Goal: Transaction & Acquisition: Purchase product/service

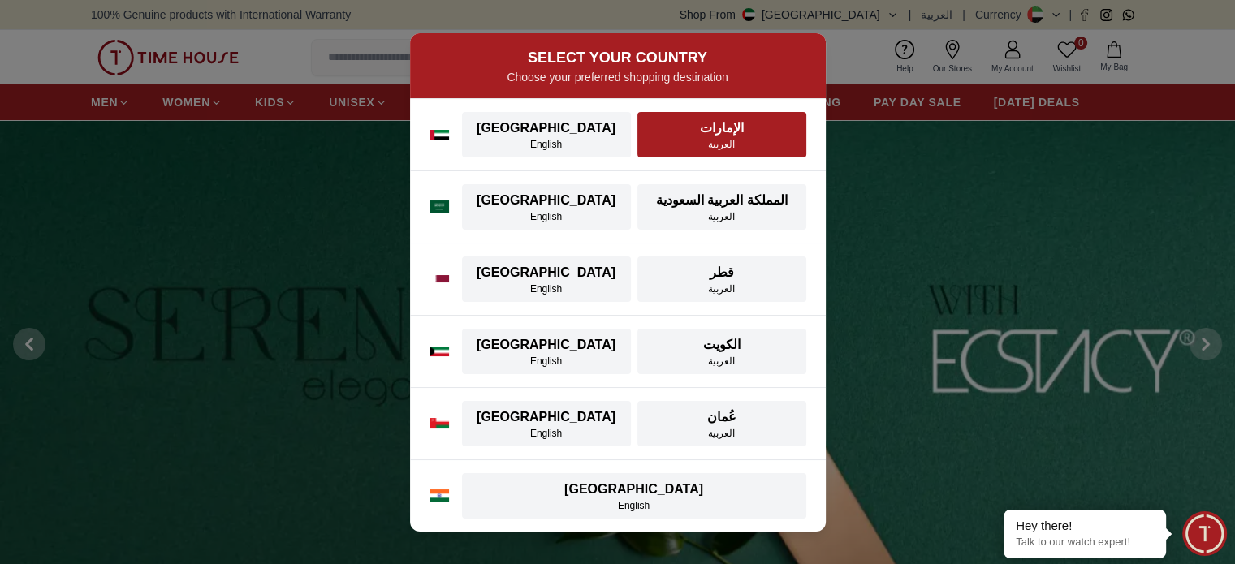
click at [702, 146] on div "العربية" at bounding box center [721, 144] width 149 height 13
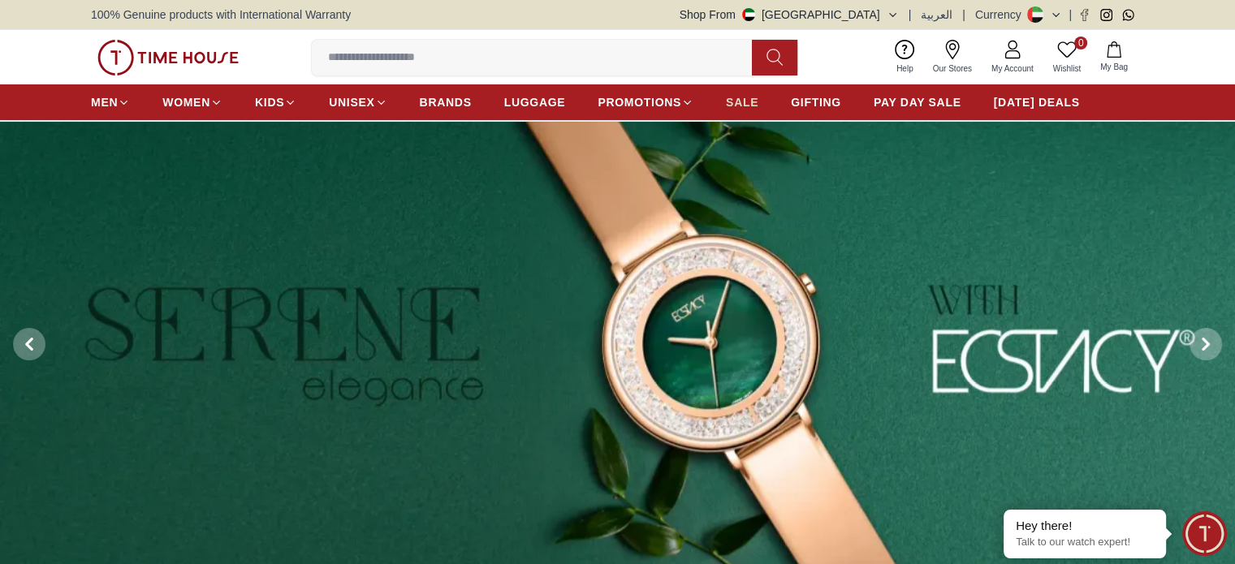
click at [744, 98] on span "SALE" at bounding box center [742, 102] width 32 height 16
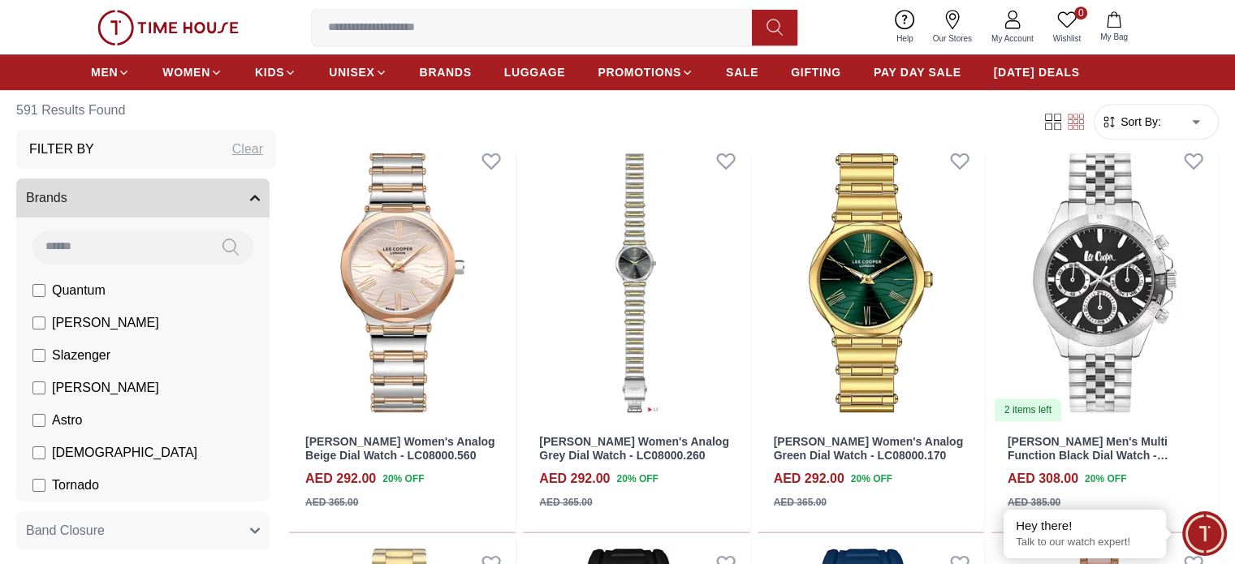
scroll to position [1137, 0]
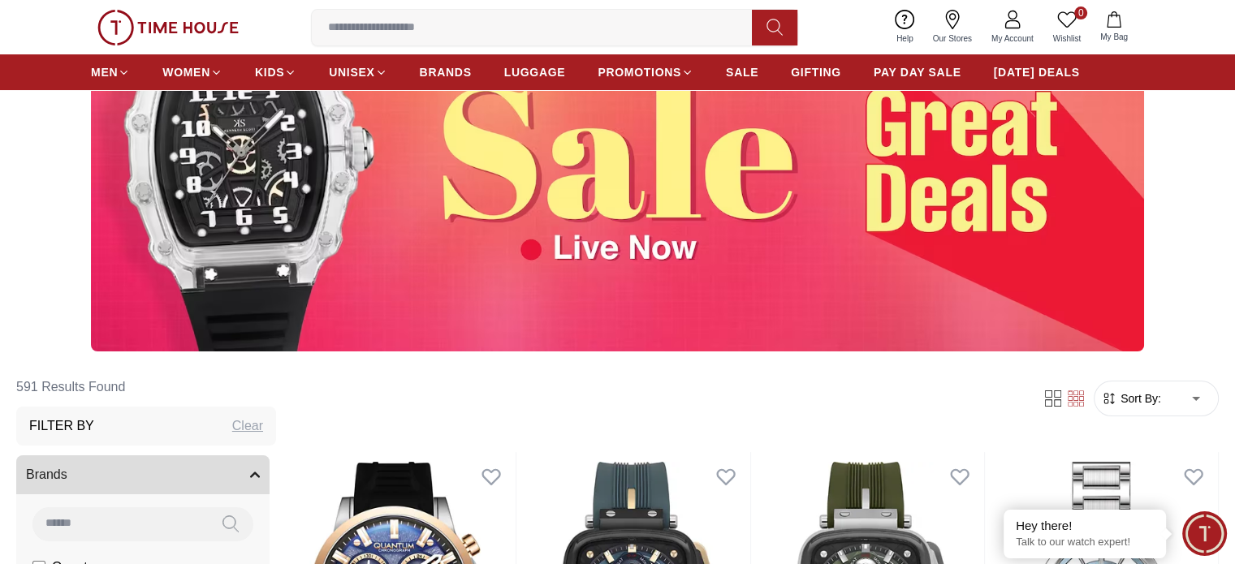
scroll to position [158, 0]
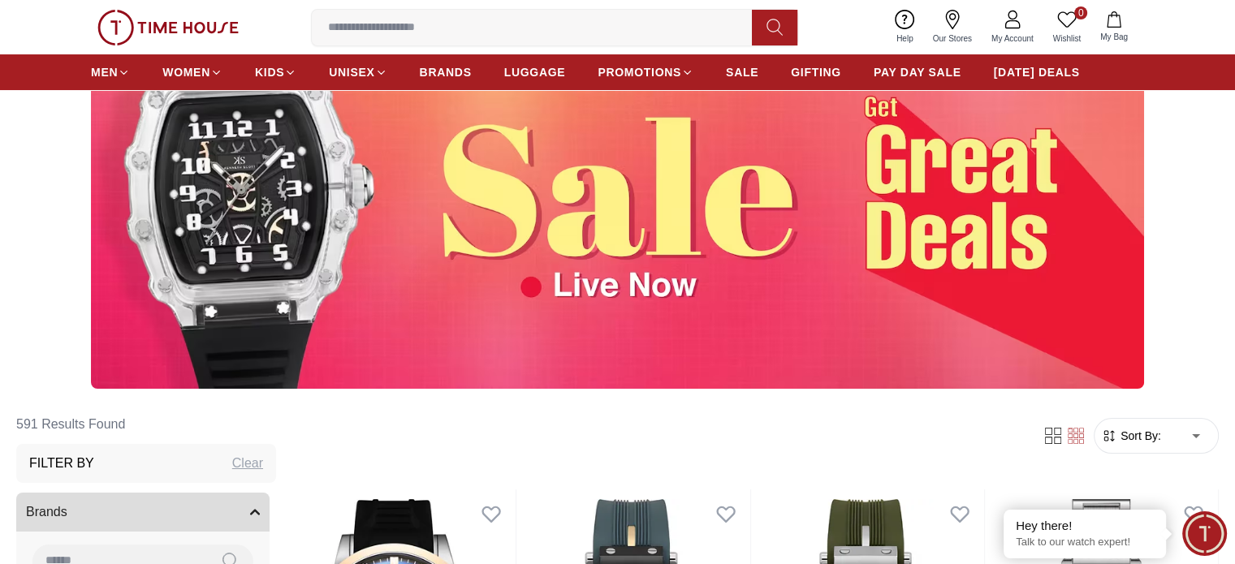
click at [1117, 443] on span "Sort By:" at bounding box center [1139, 436] width 44 height 16
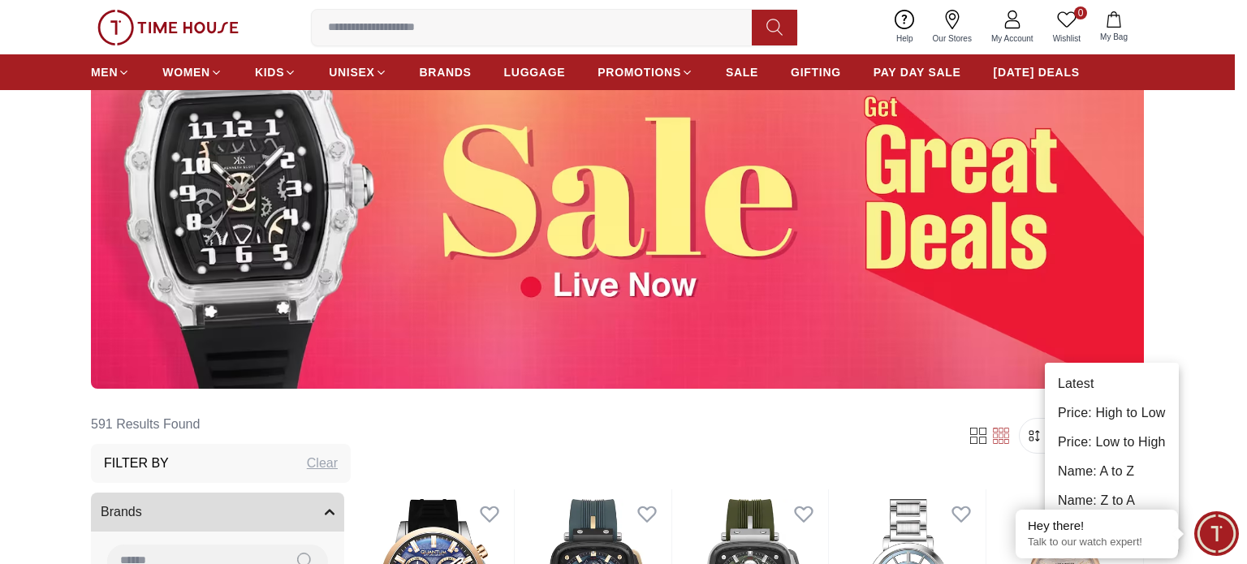
click at [1130, 431] on li "Price: Low to High" at bounding box center [1112, 442] width 134 height 29
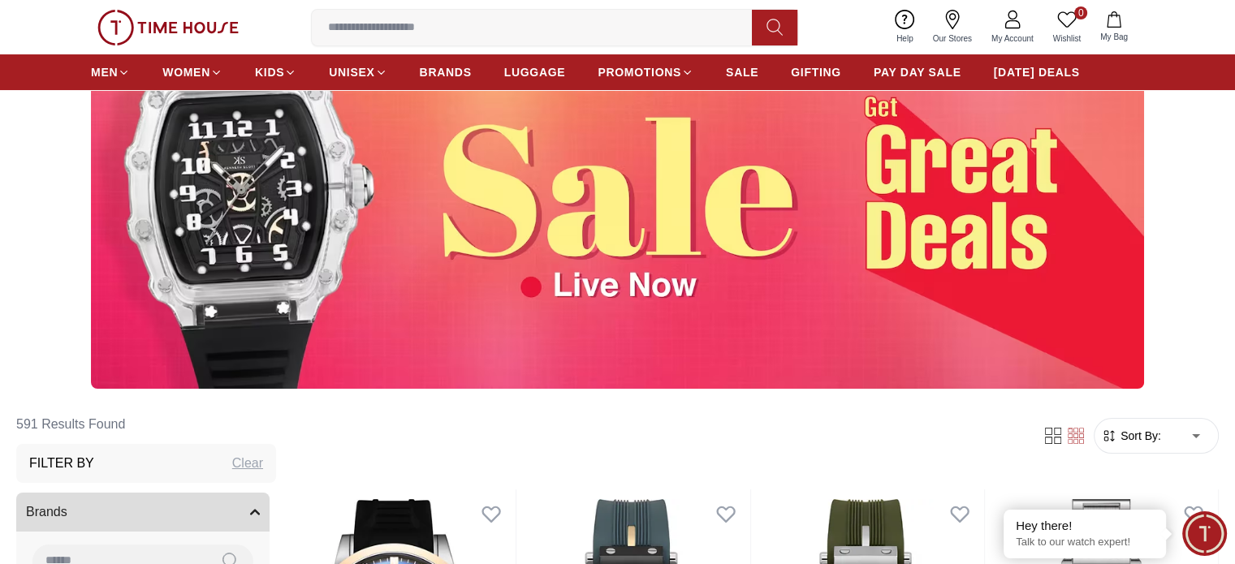
type input "*"
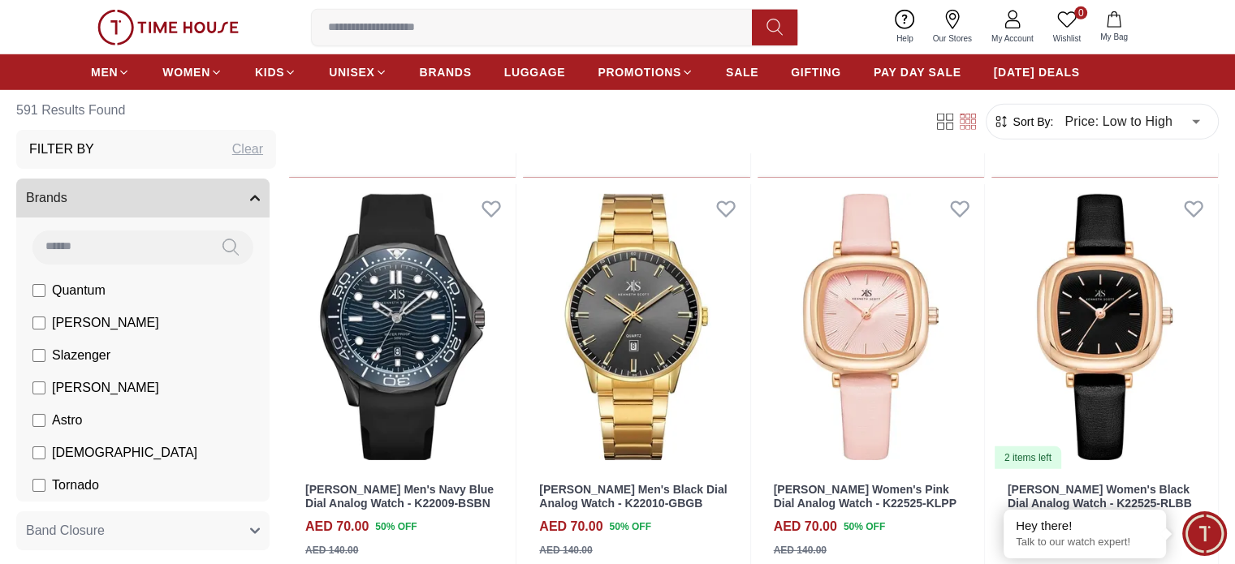
scroll to position [4902, 0]
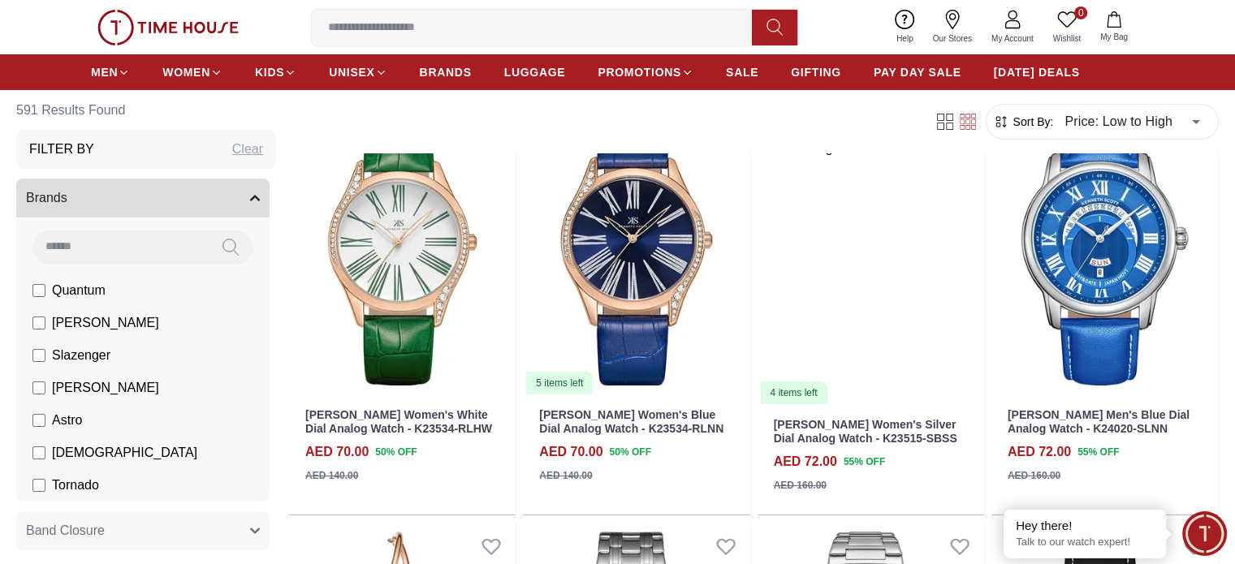
scroll to position [5622, 0]
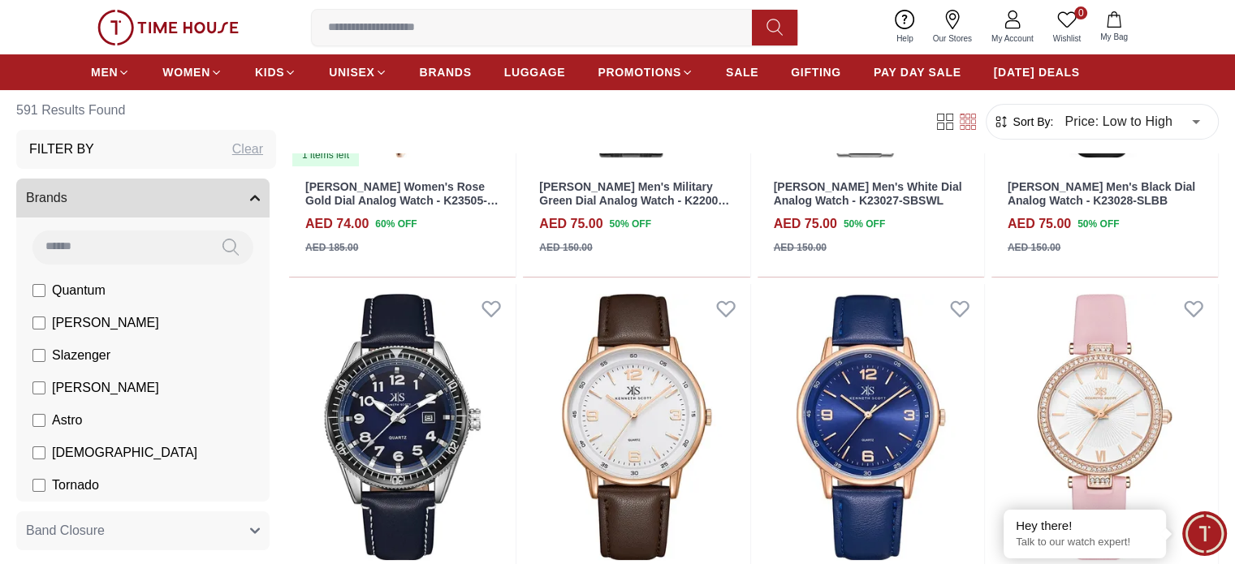
scroll to position [6165, 0]
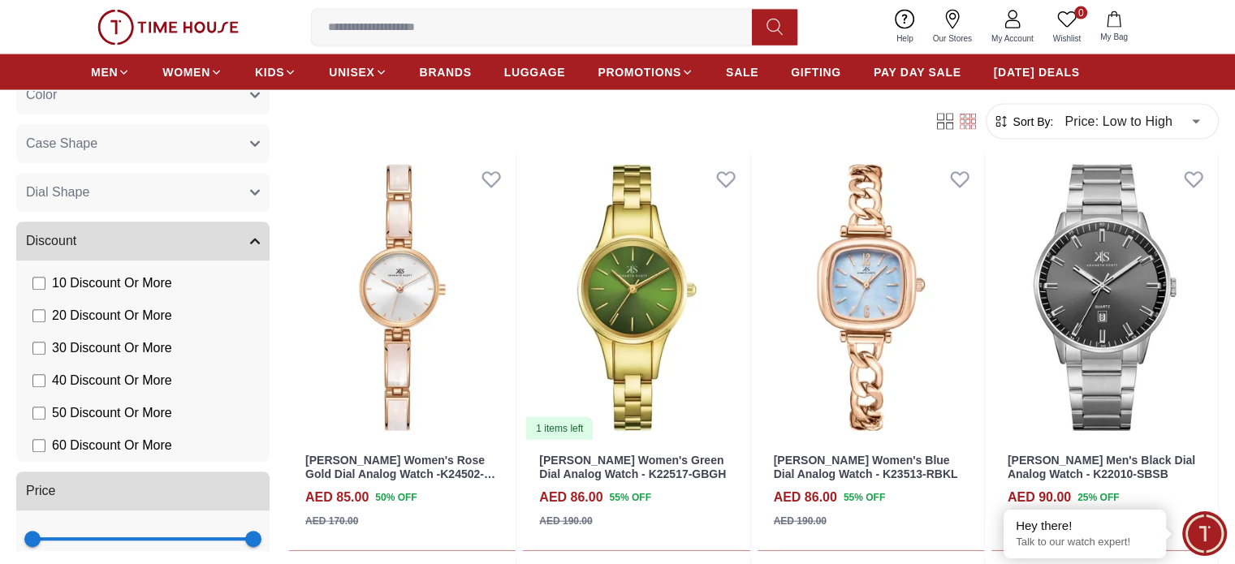
scroll to position [931, 0]
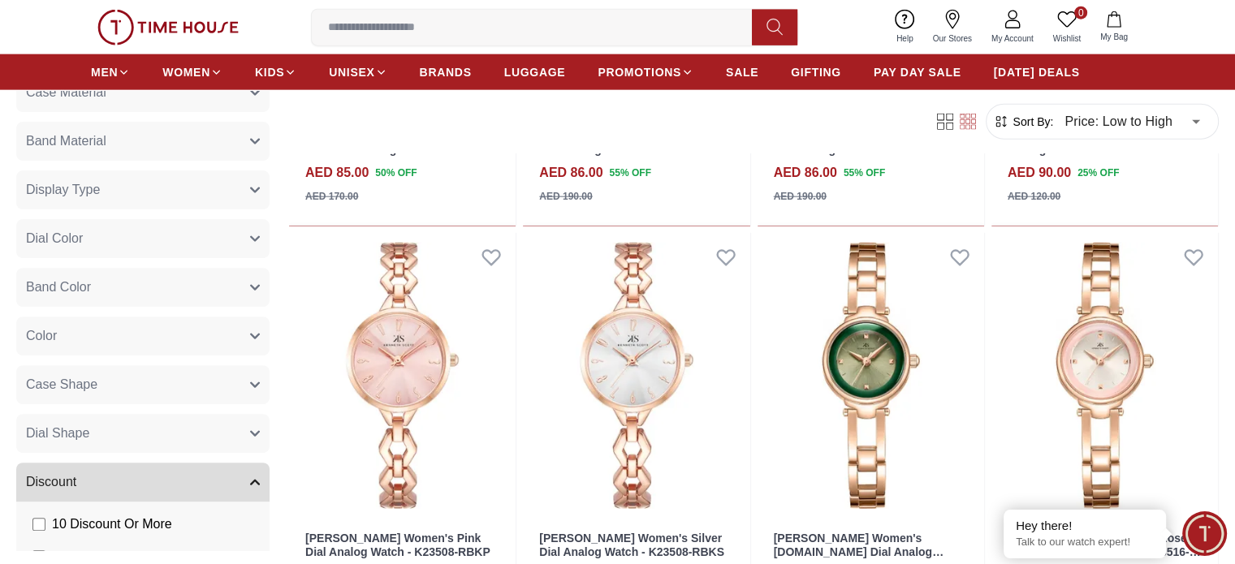
scroll to position [650, 0]
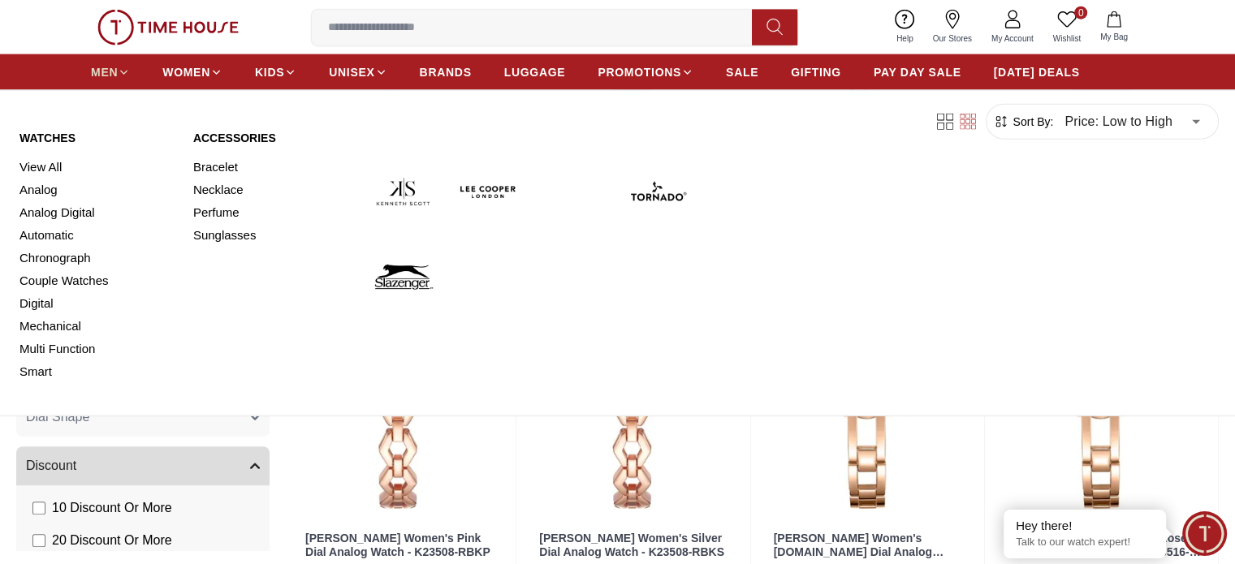
click at [107, 74] on span "MEN" at bounding box center [104, 72] width 27 height 16
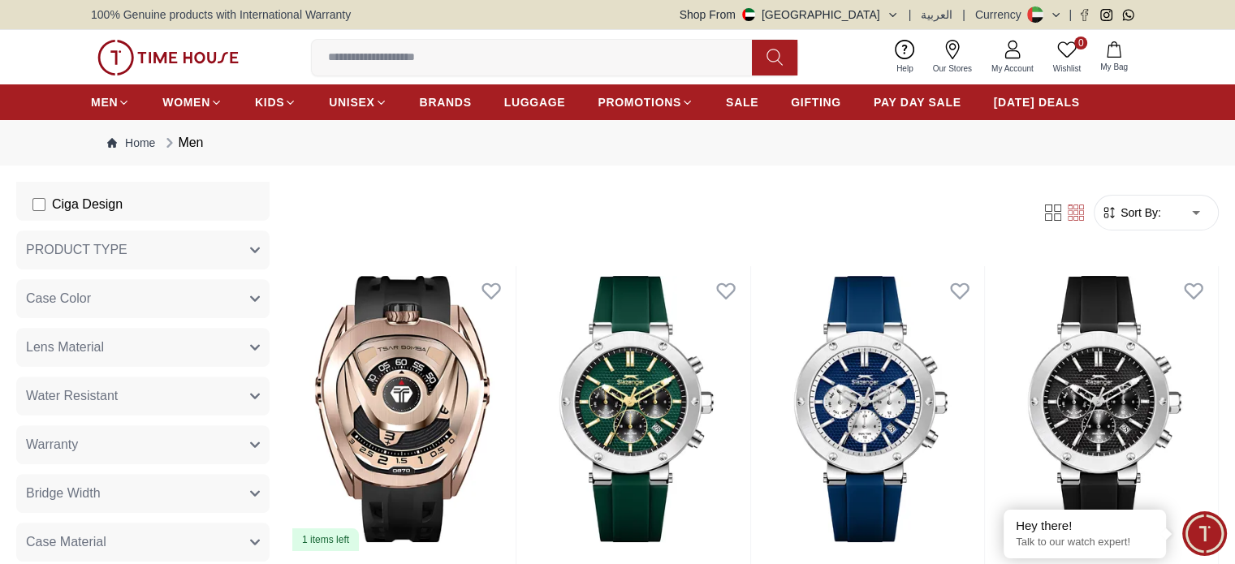
scroll to position [731, 0]
click at [270, 234] on button "PRODUCT TYPE" at bounding box center [142, 248] width 253 height 39
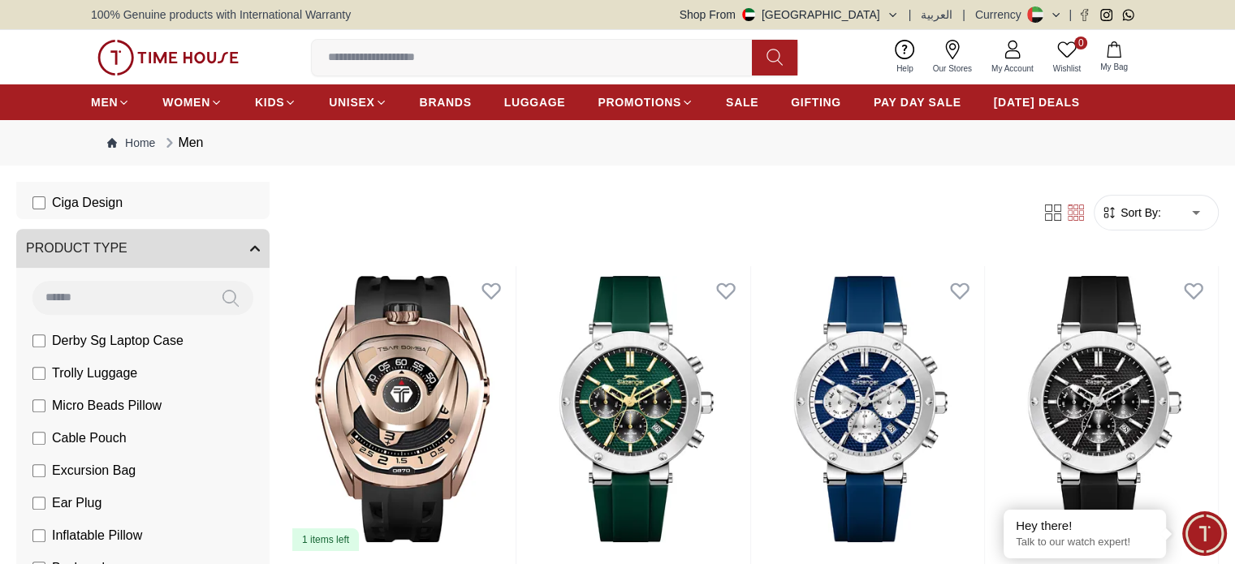
click at [270, 245] on button "PRODUCT TYPE" at bounding box center [142, 248] width 253 height 39
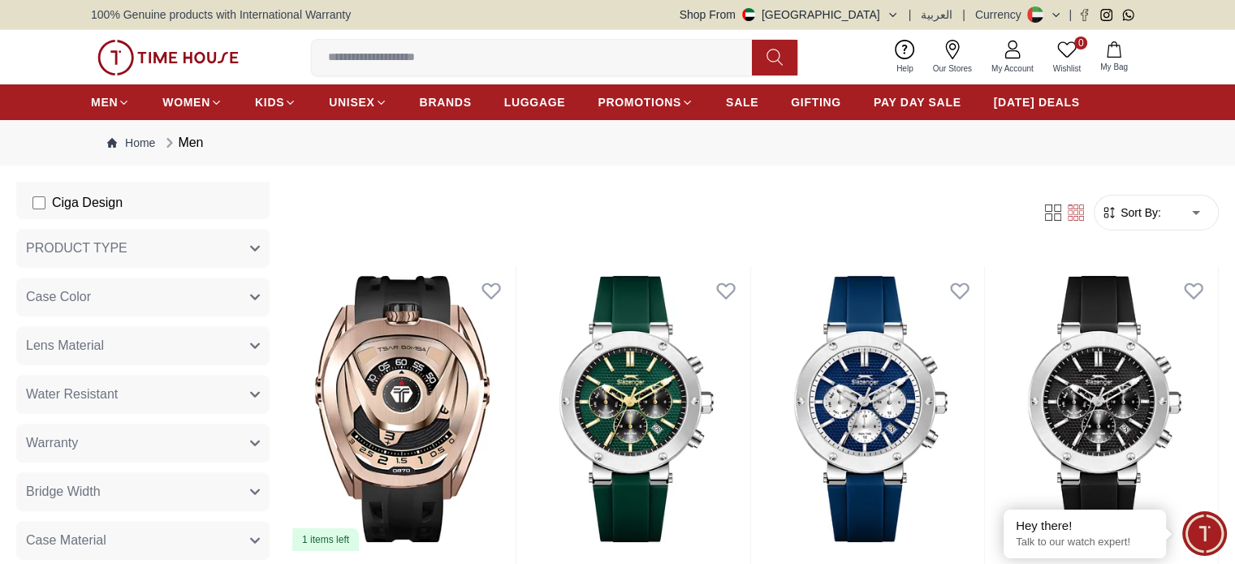
click at [270, 251] on button "PRODUCT TYPE" at bounding box center [142, 248] width 253 height 39
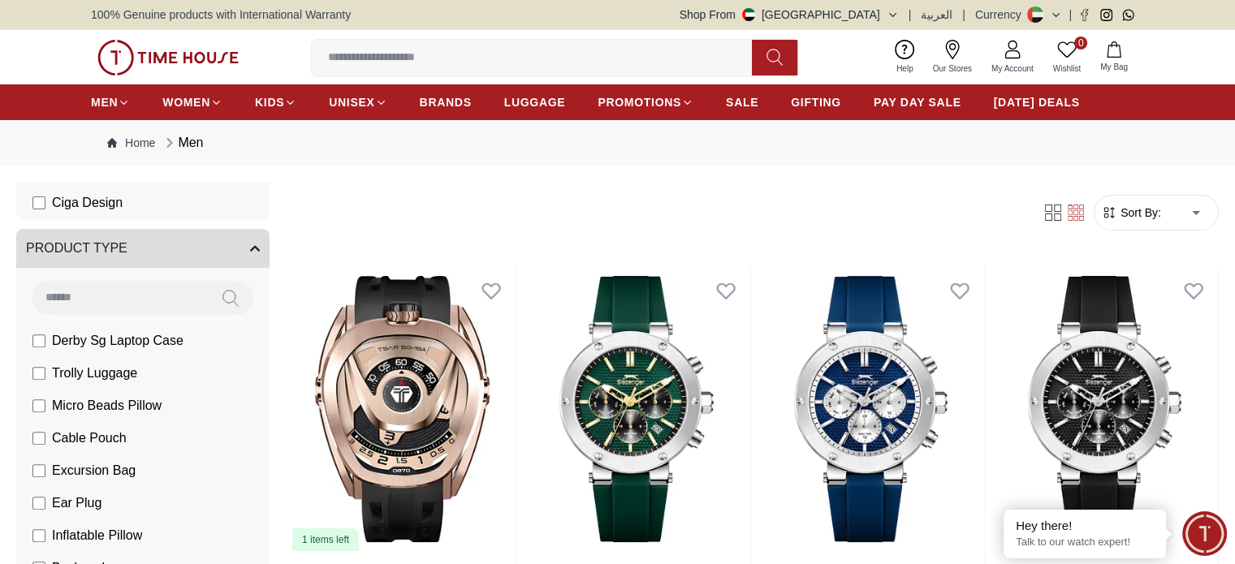
click at [270, 252] on button "PRODUCT TYPE" at bounding box center [142, 248] width 253 height 39
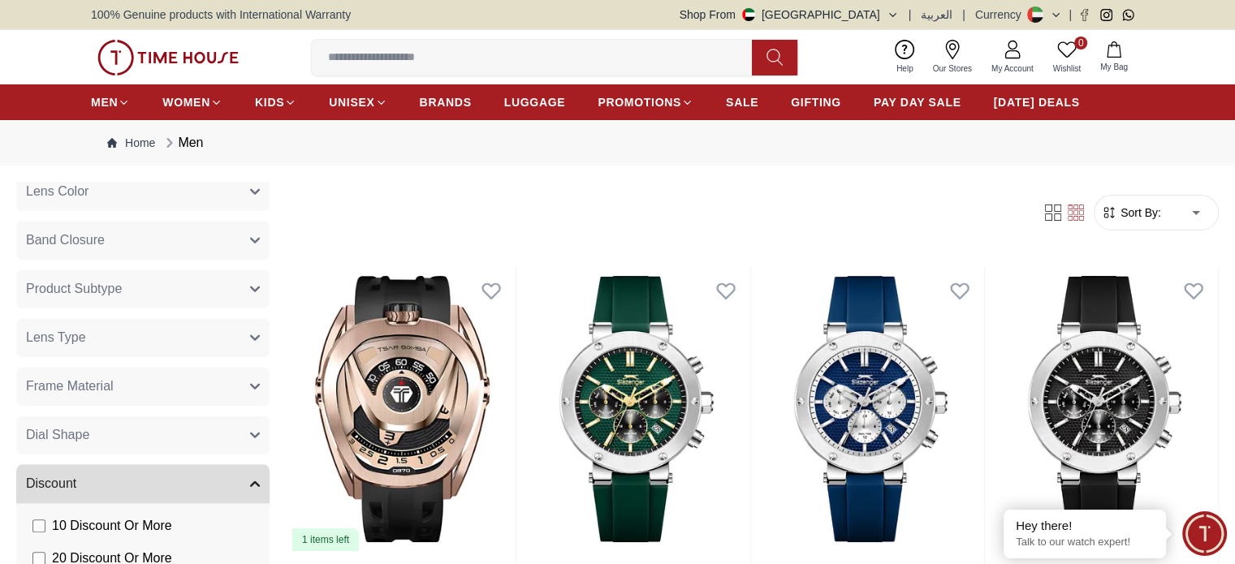
scroll to position [1624, 0]
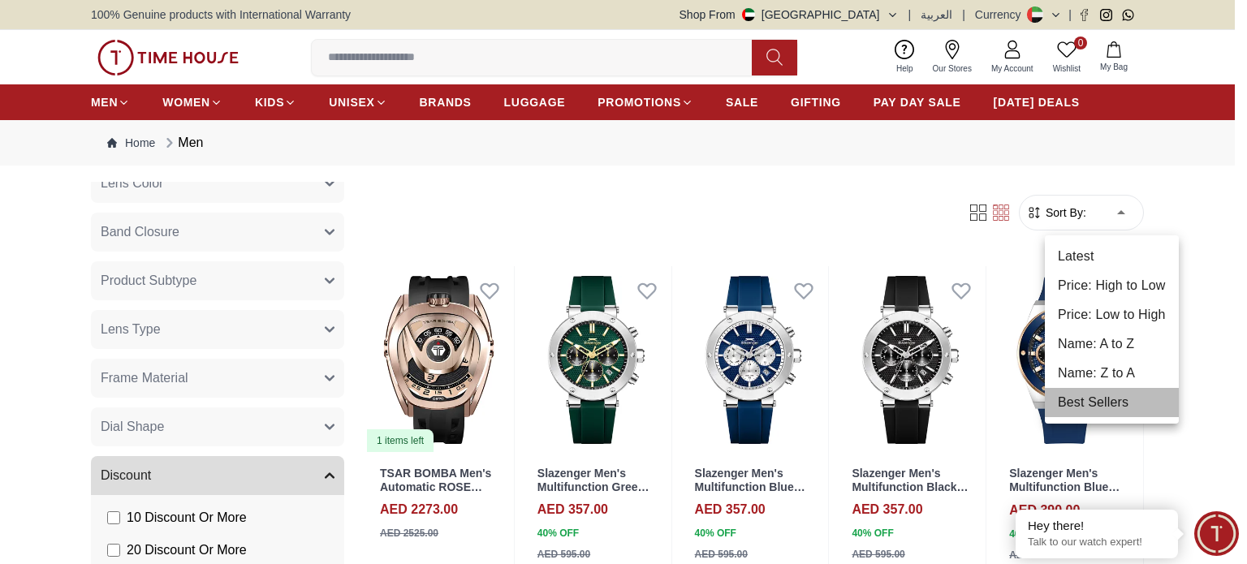
click at [1091, 397] on li "Best Sellers" at bounding box center [1112, 402] width 134 height 29
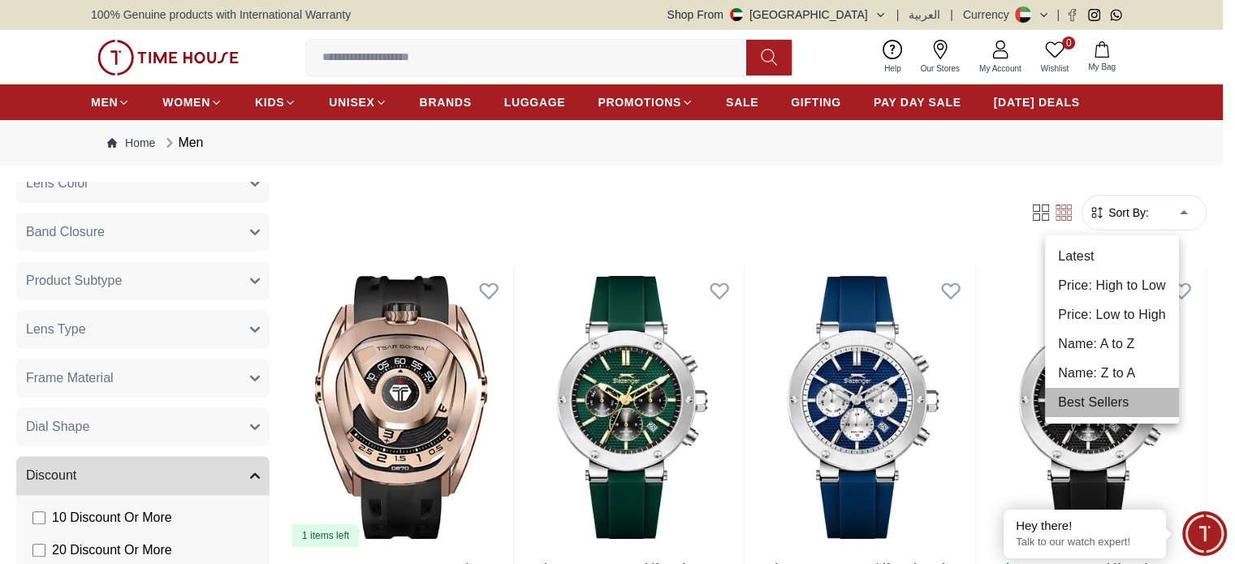
type input "*"
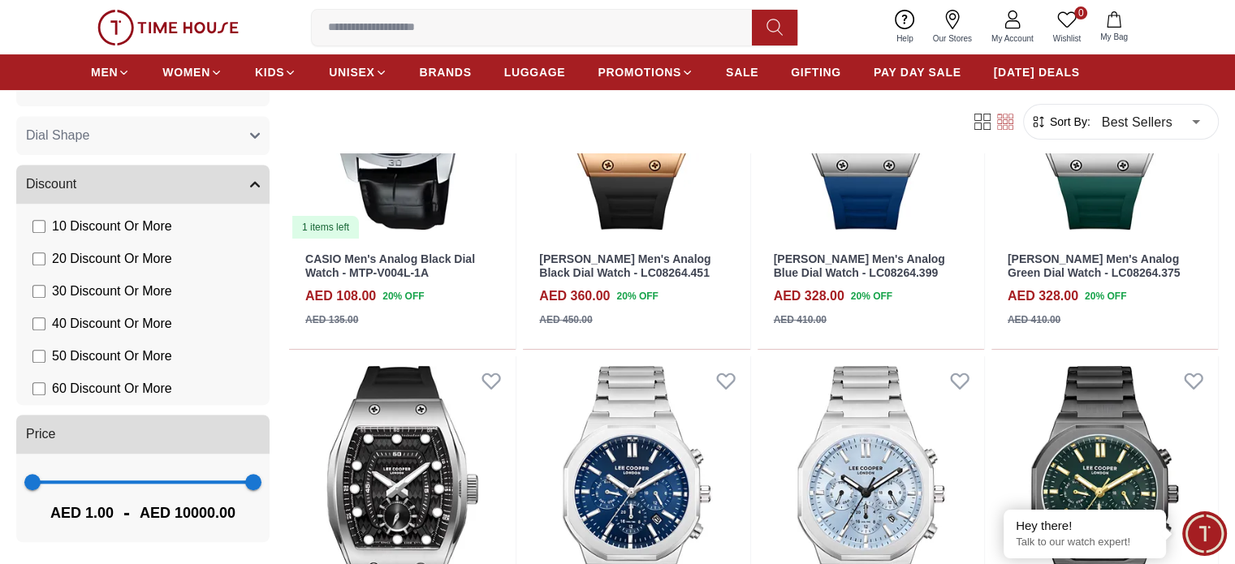
scroll to position [325, 0]
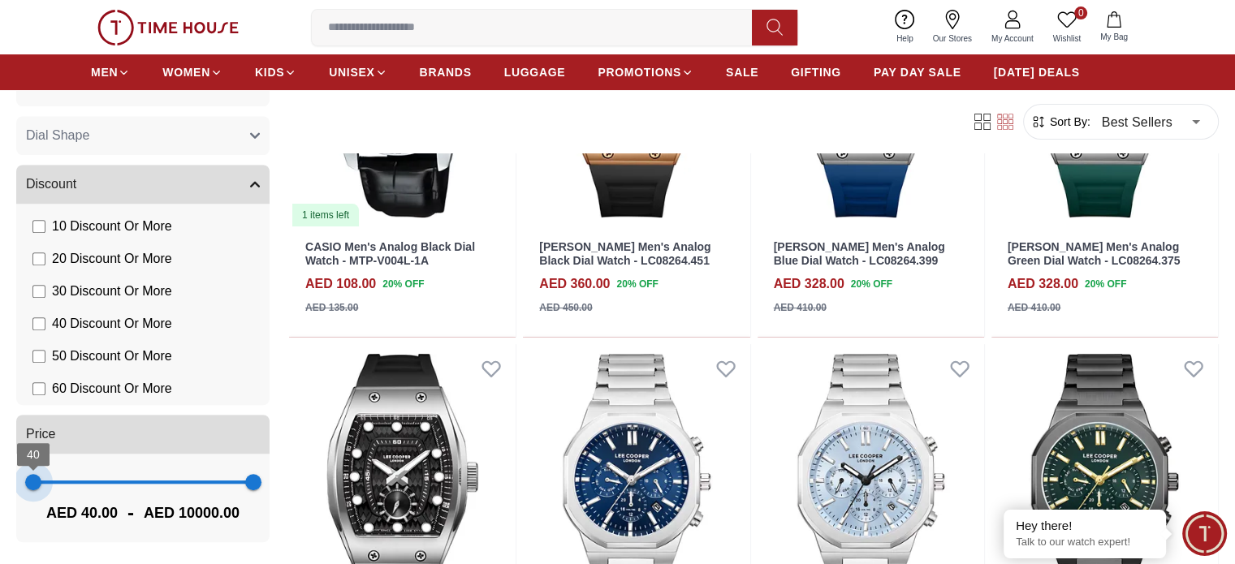
type input "**"
drag, startPoint x: 103, startPoint y: 478, endPoint x: 109, endPoint y: 470, distance: 9.9
click at [42, 474] on span "79" at bounding box center [34, 482] width 16 height 16
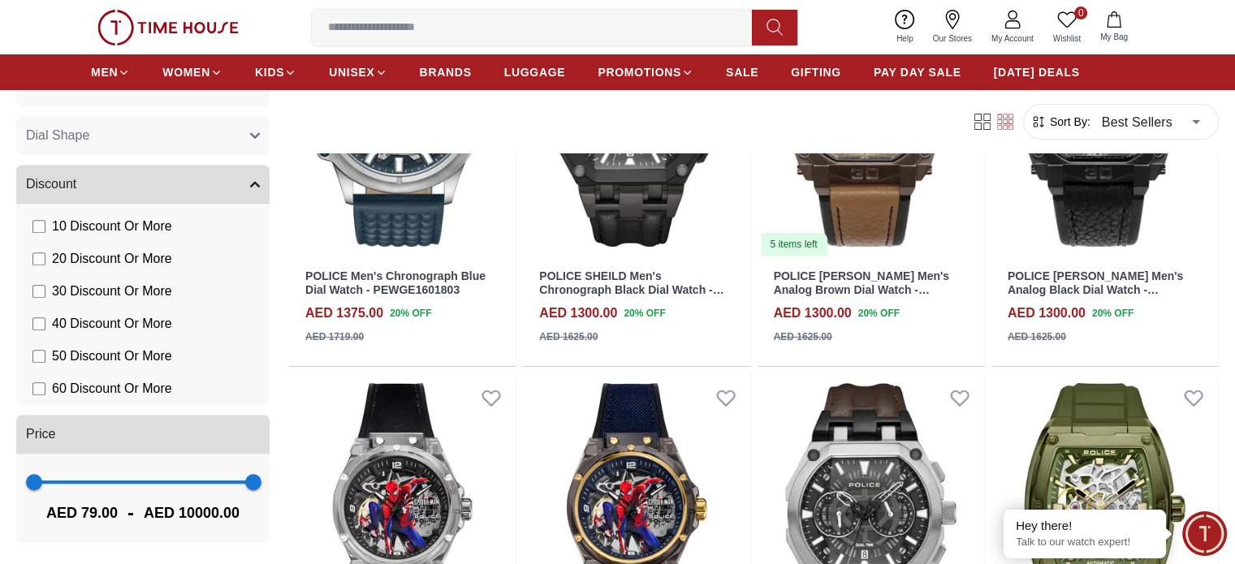
scroll to position [325, 0]
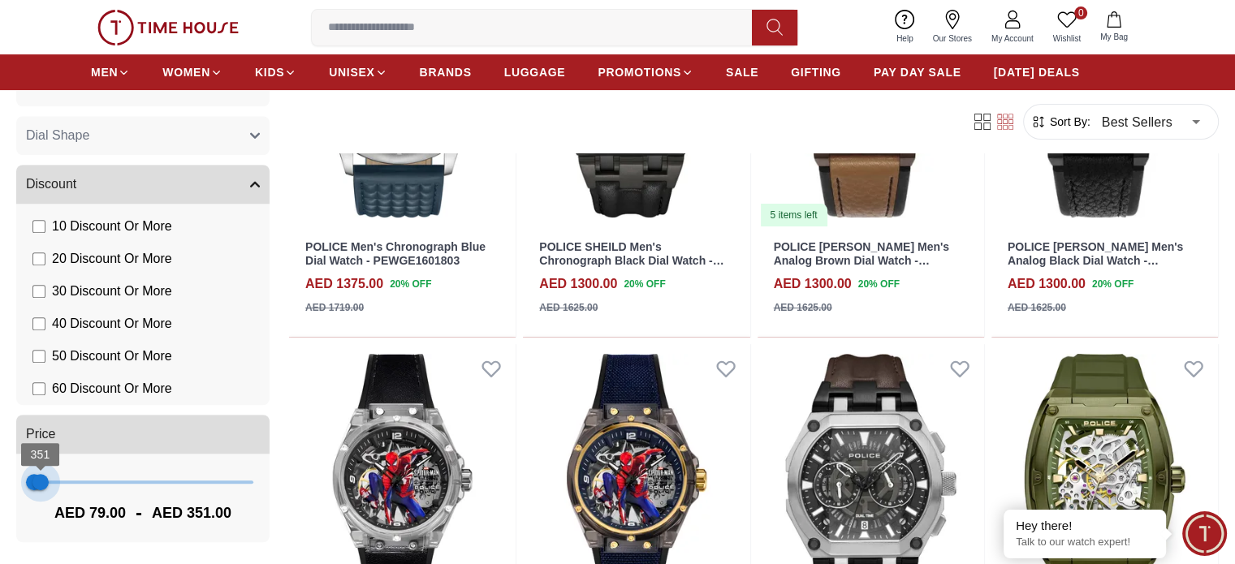
type input "**"
type input "***"
drag, startPoint x: 308, startPoint y: 485, endPoint x: 113, endPoint y: 500, distance: 195.5
click at [113, 500] on div "79 274 AED 79.00 - AED 274.00" at bounding box center [142, 498] width 253 height 89
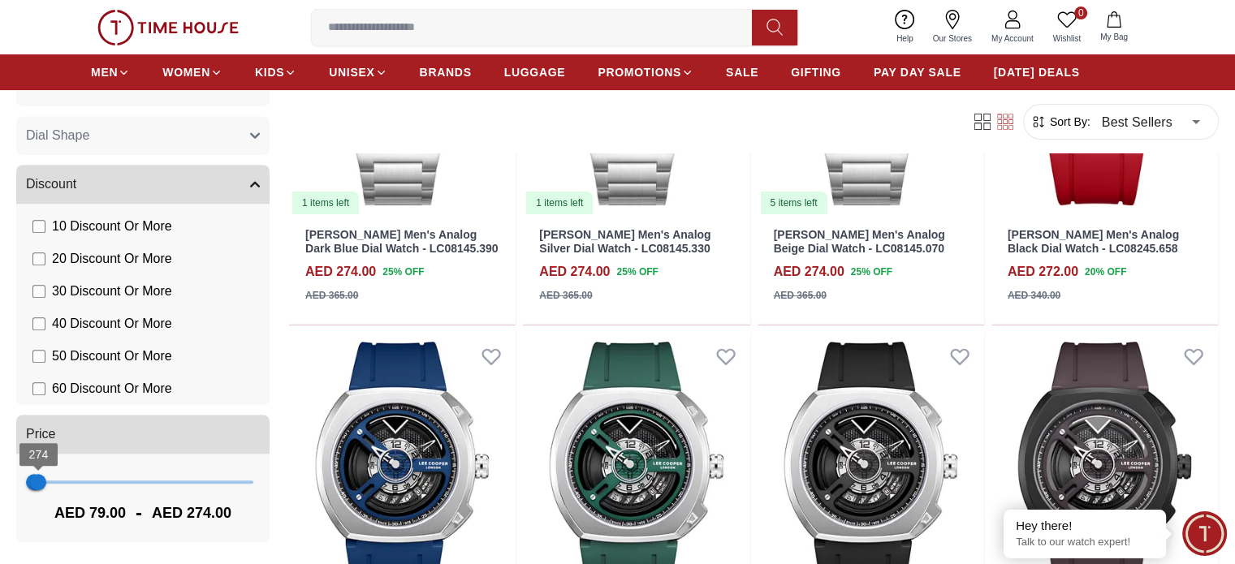
scroll to position [406, 0]
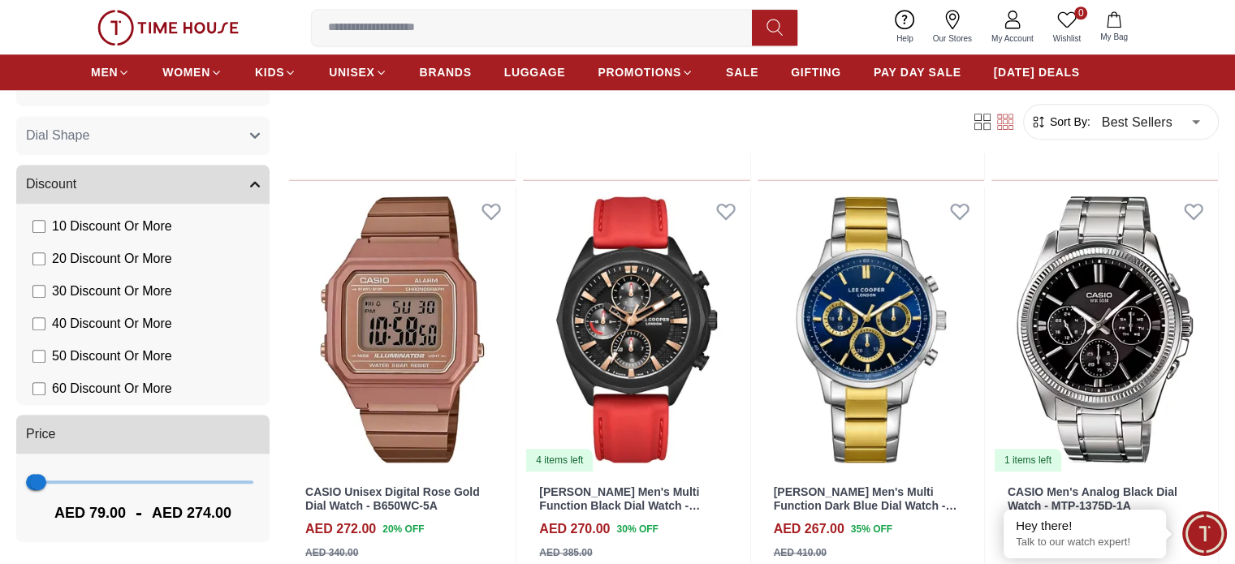
scroll to position [1787, 0]
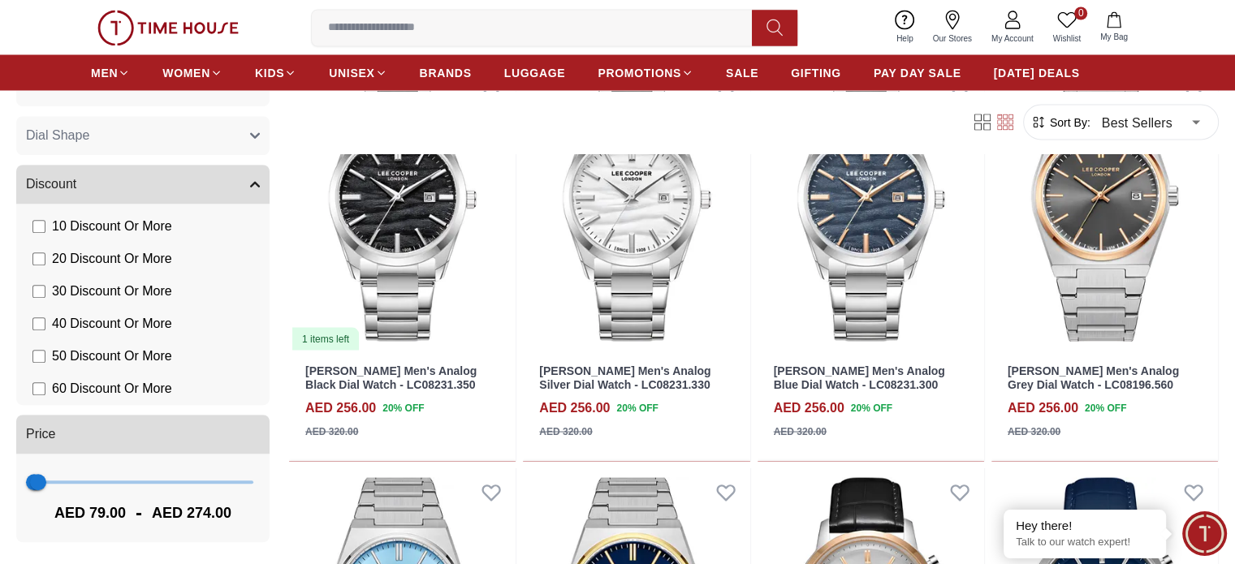
scroll to position [3167, 0]
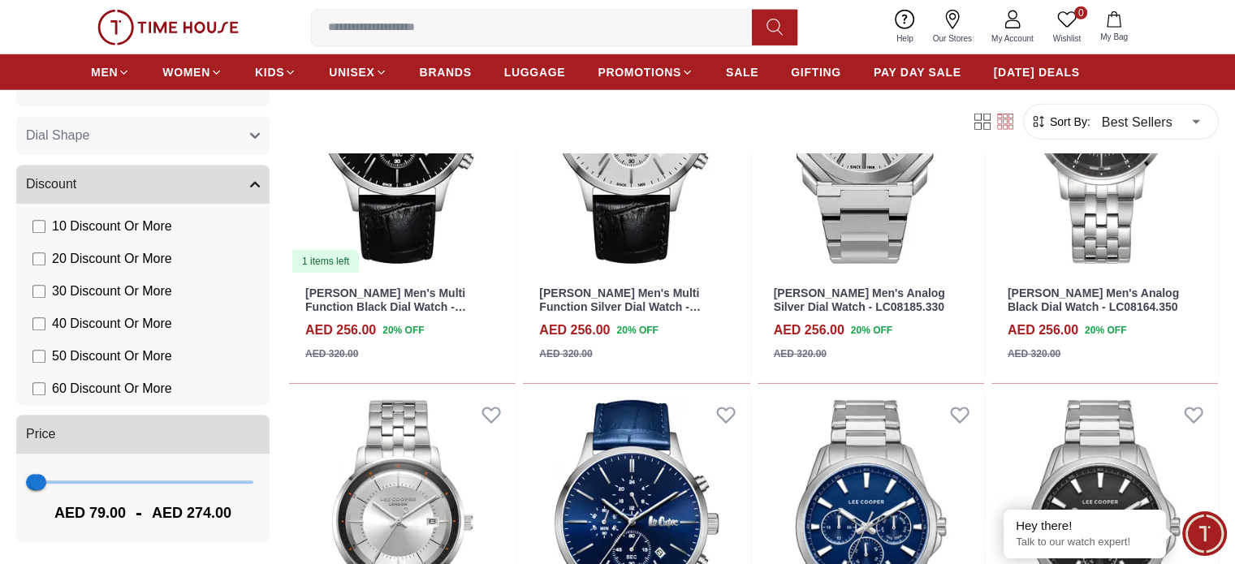
scroll to position [4710, 0]
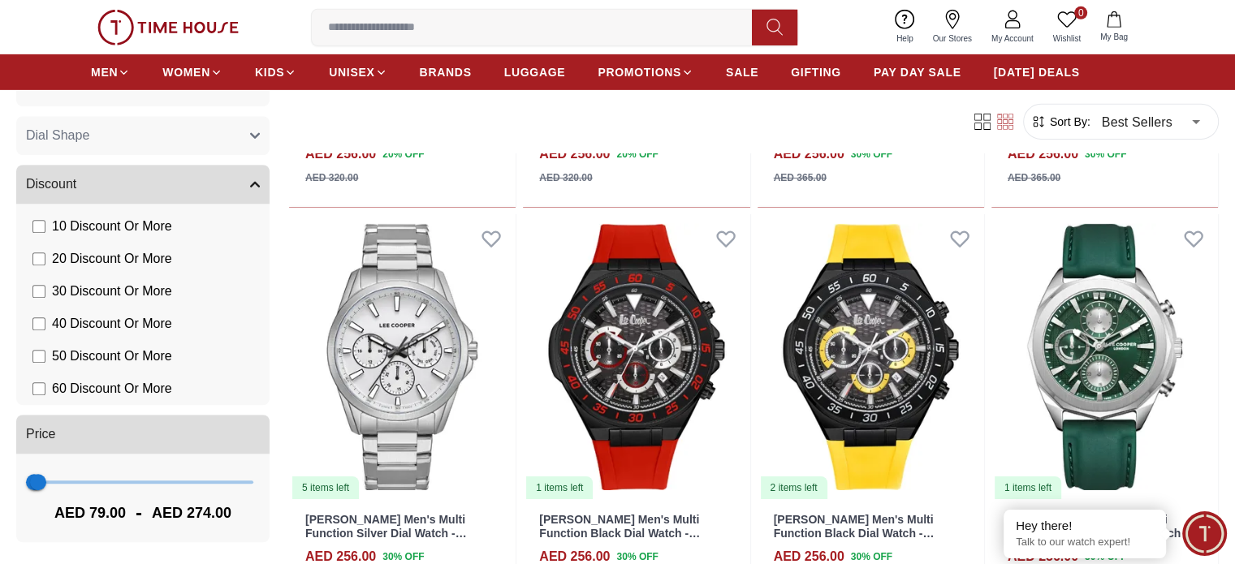
scroll to position [5279, 0]
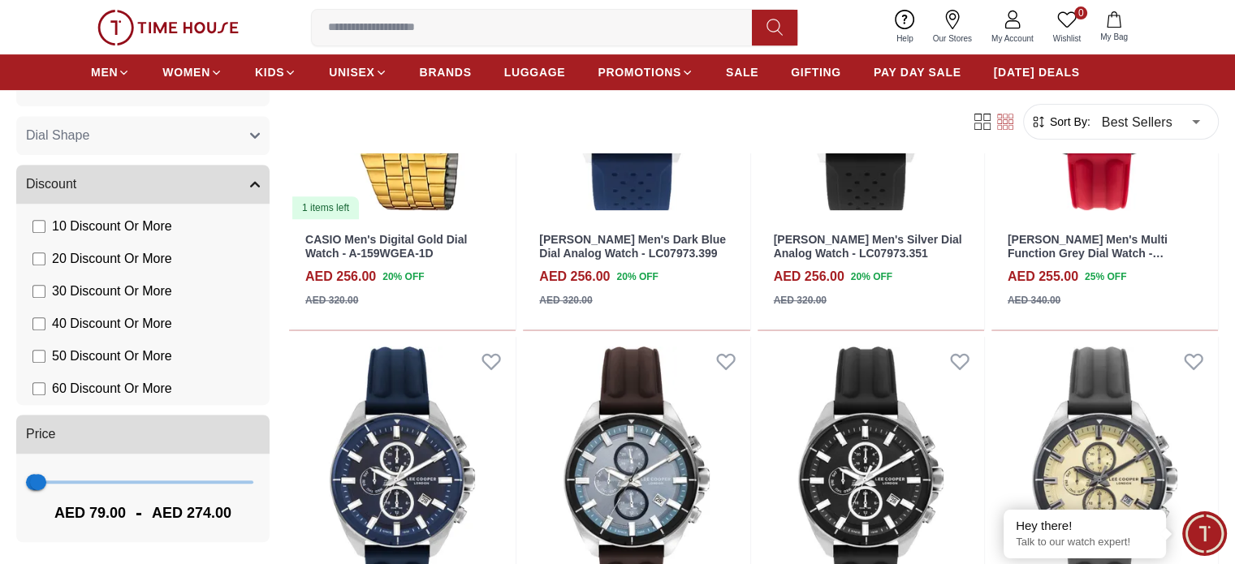
scroll to position [6946, 0]
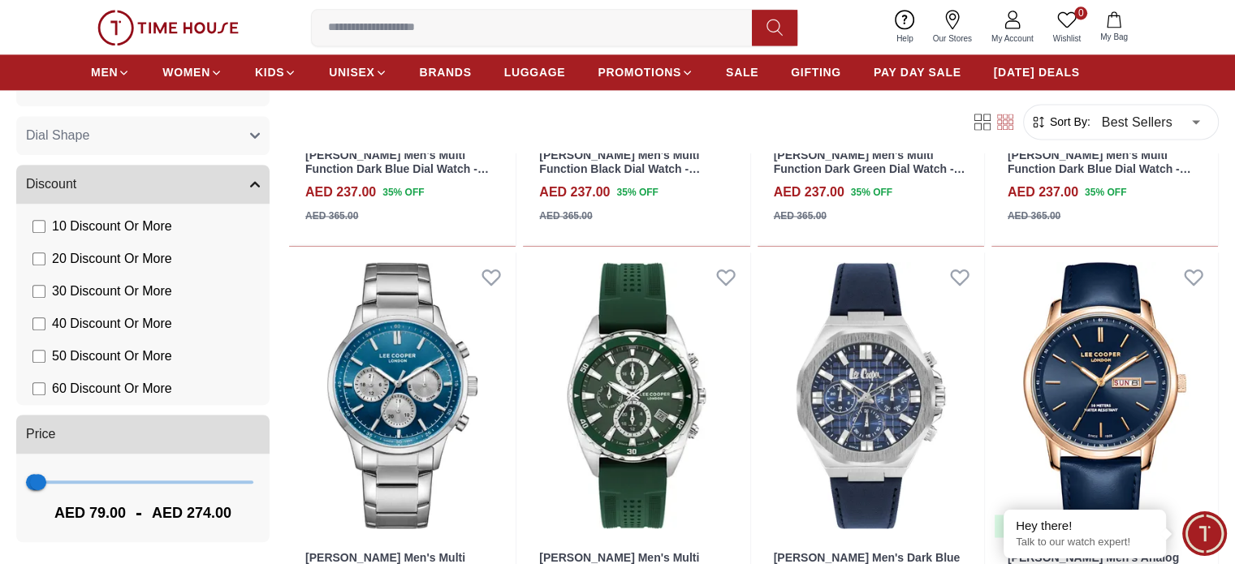
scroll to position [8655, 0]
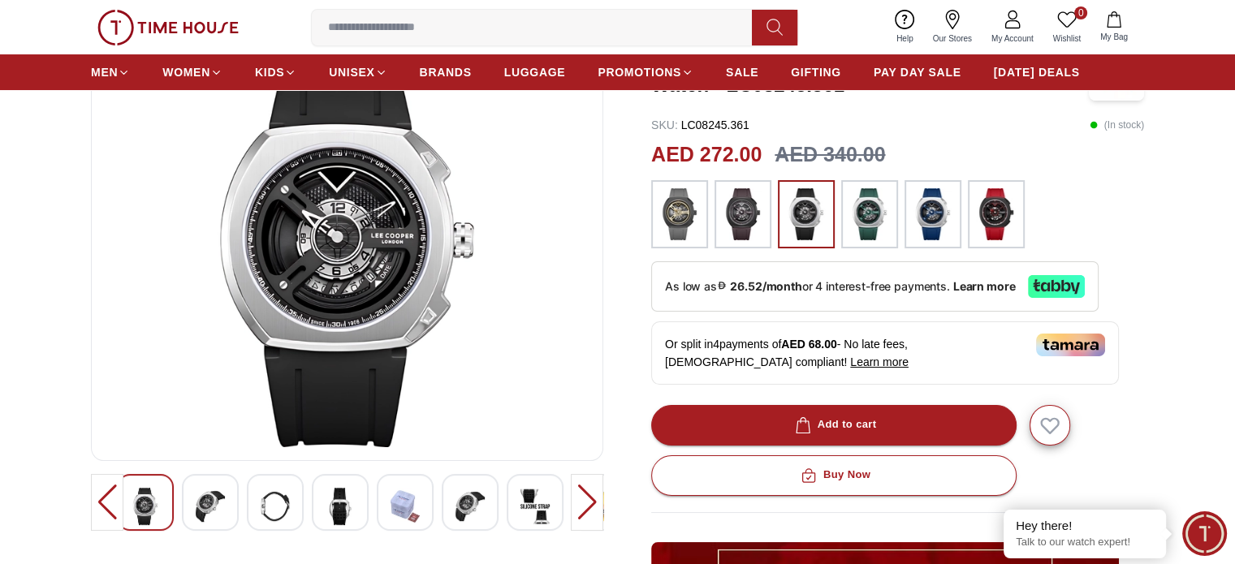
scroll to position [244, 0]
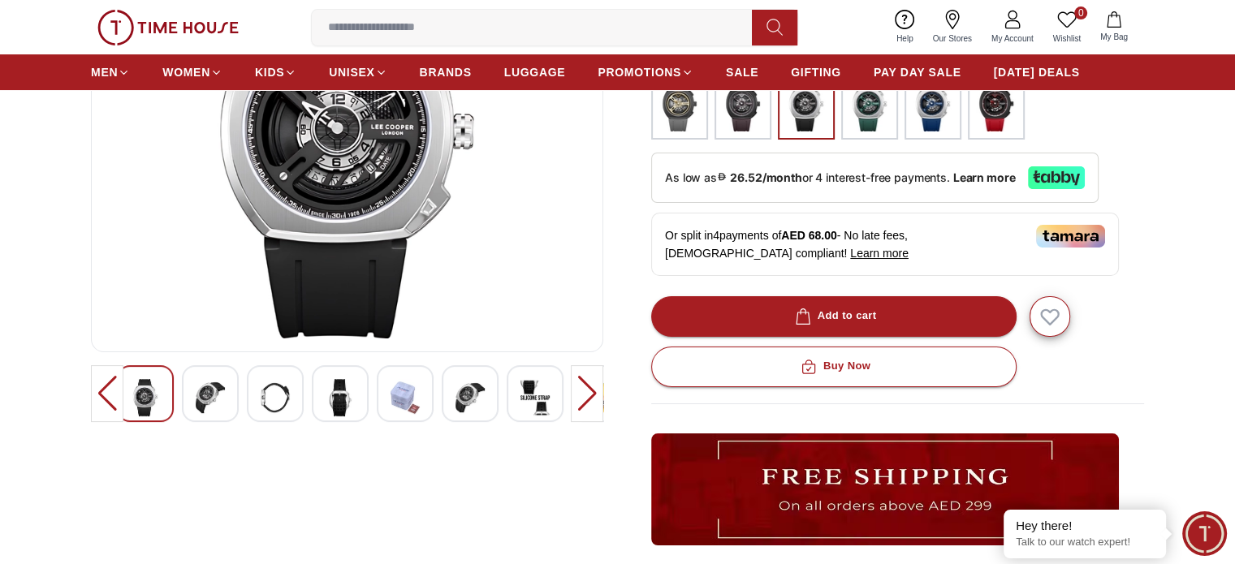
click at [196, 409] on img at bounding box center [210, 397] width 29 height 37
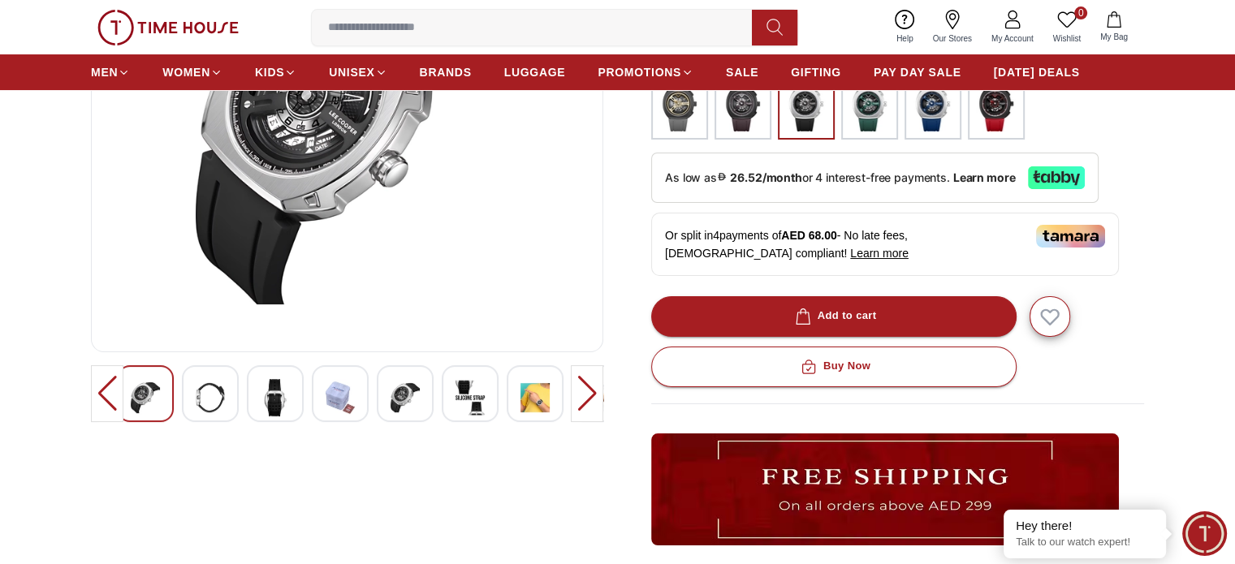
click at [251, 379] on div at bounding box center [275, 393] width 57 height 57
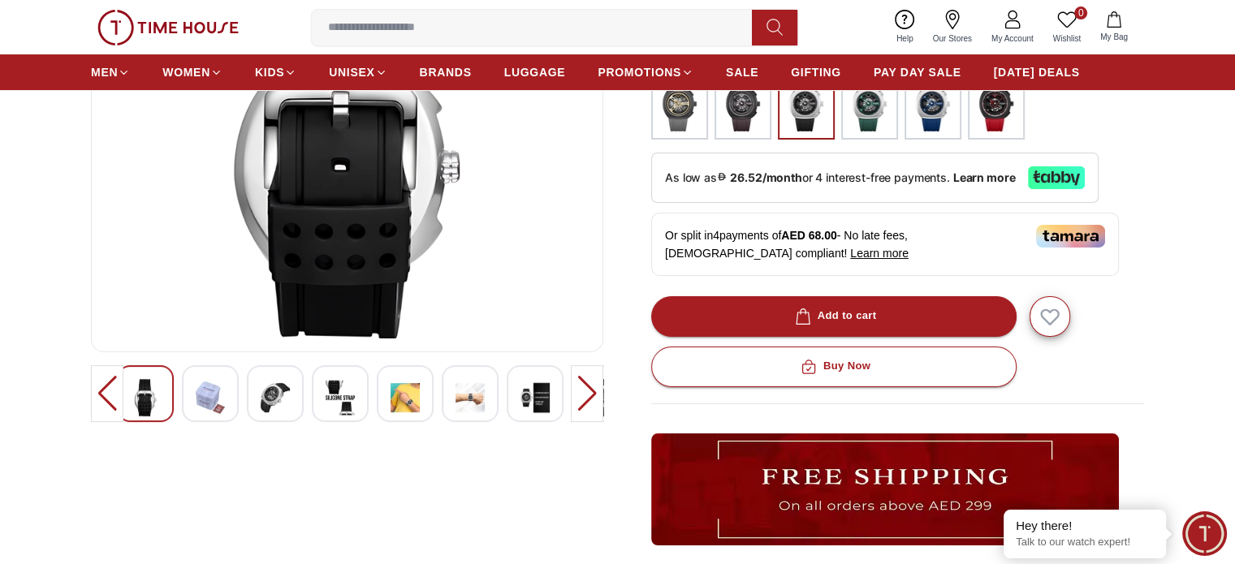
click at [355, 394] on div at bounding box center [340, 393] width 57 height 57
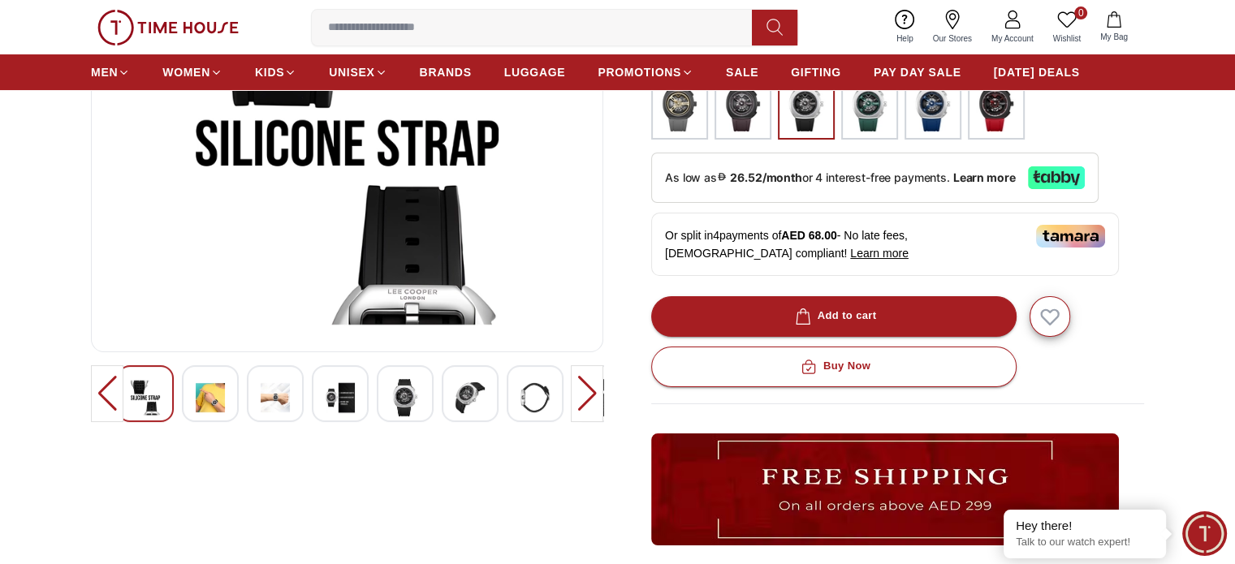
click at [454, 413] on div at bounding box center [470, 393] width 57 height 57
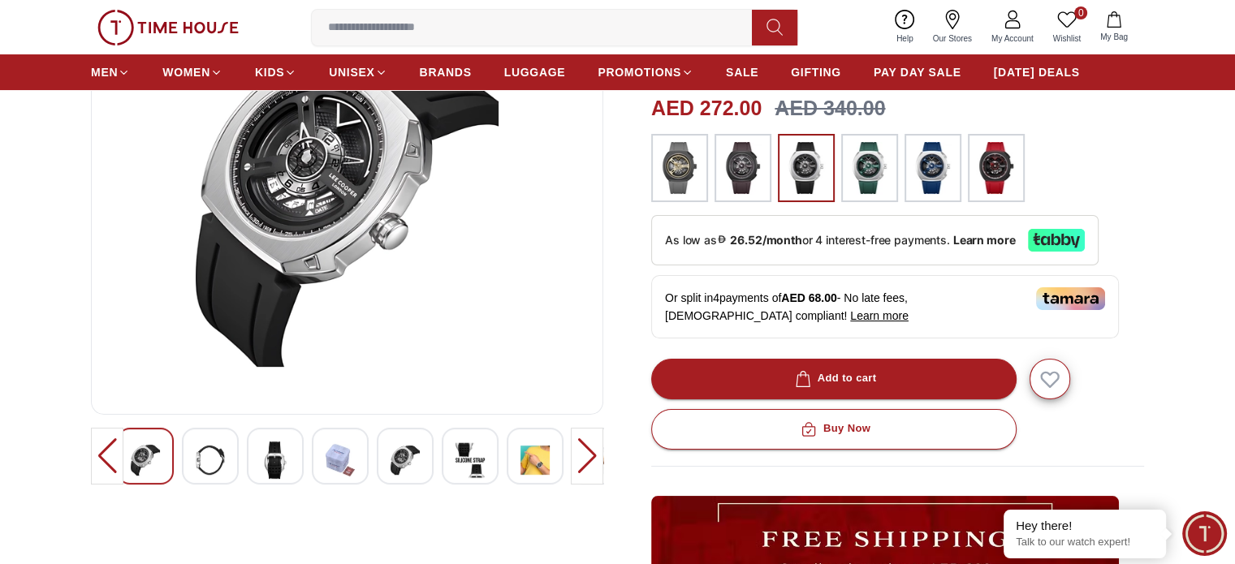
scroll to position [162, 0]
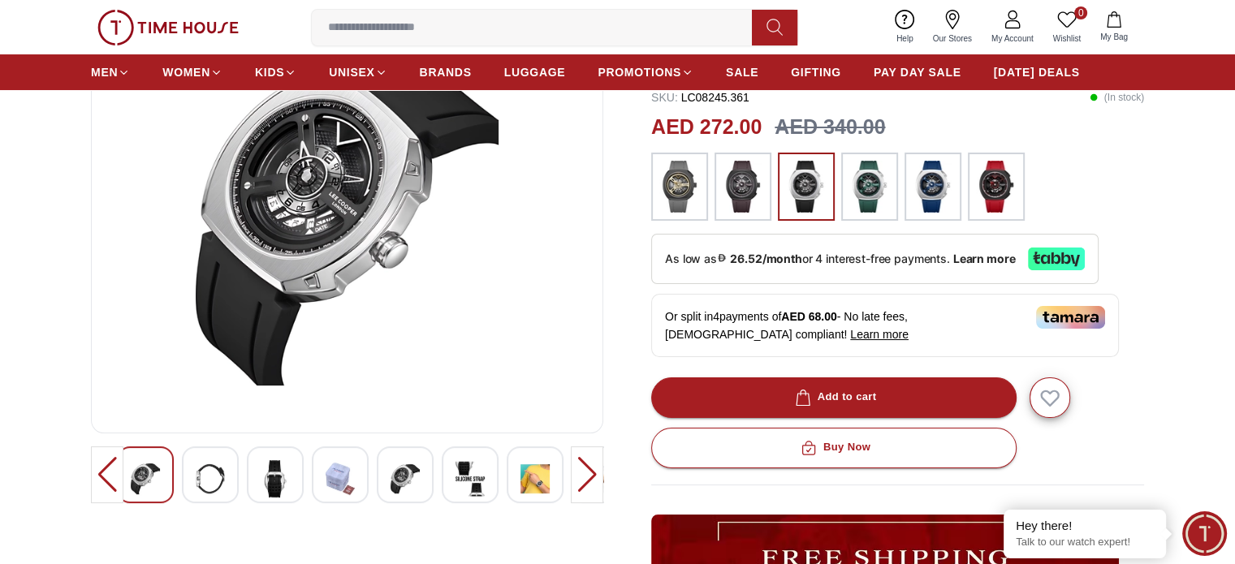
click at [264, 485] on img at bounding box center [275, 478] width 29 height 37
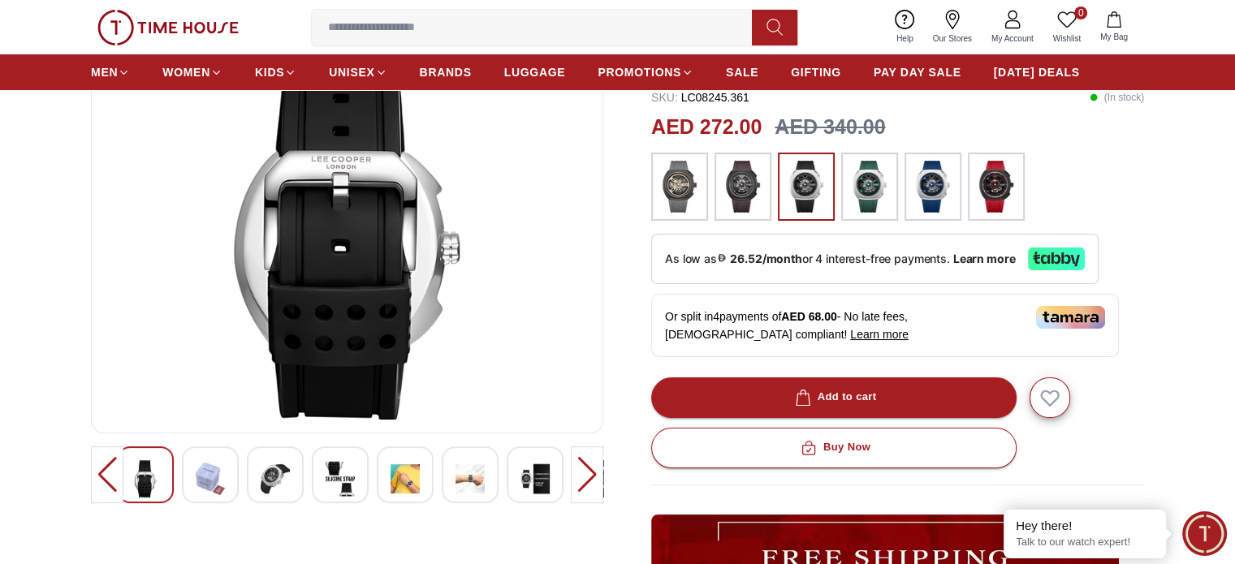
click at [201, 478] on img at bounding box center [210, 478] width 29 height 37
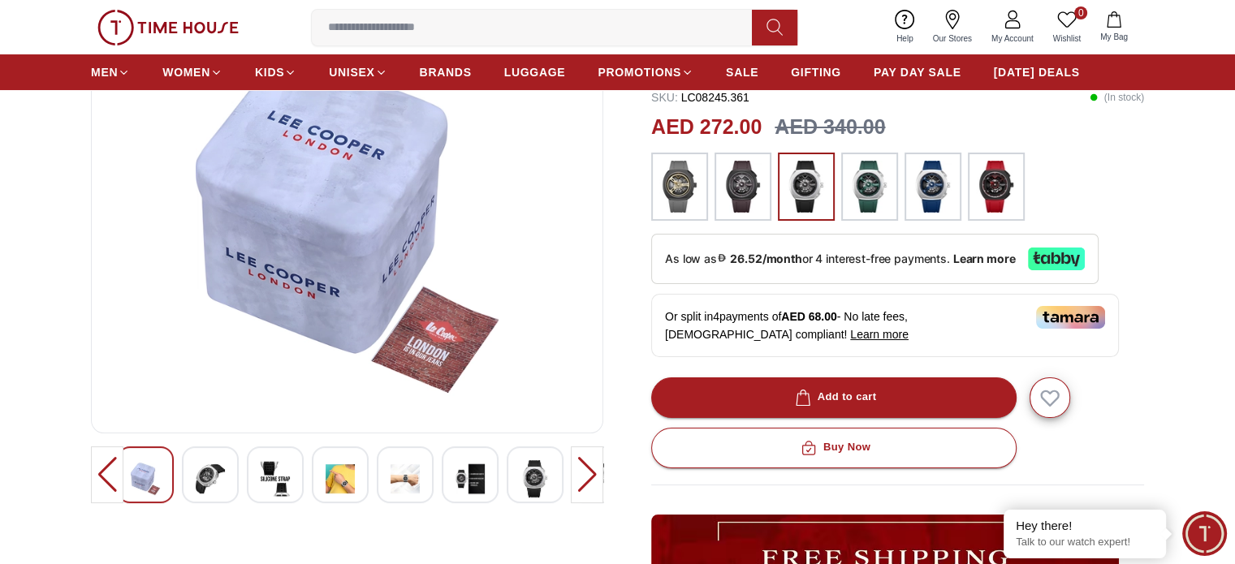
click at [336, 481] on img at bounding box center [340, 478] width 29 height 37
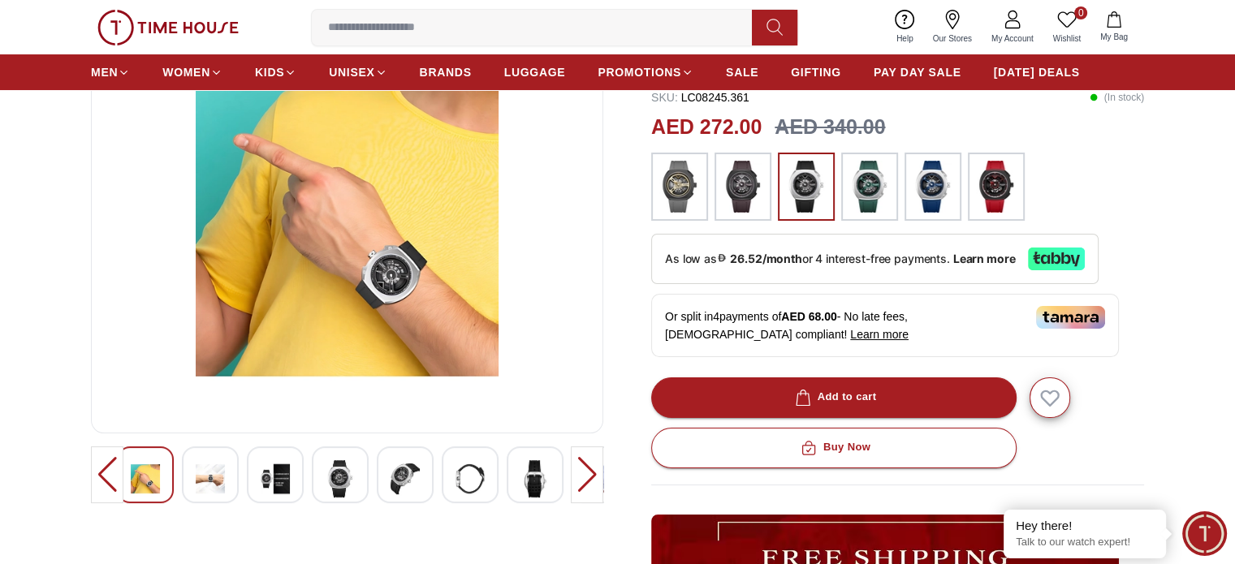
click at [469, 477] on img at bounding box center [470, 478] width 29 height 37
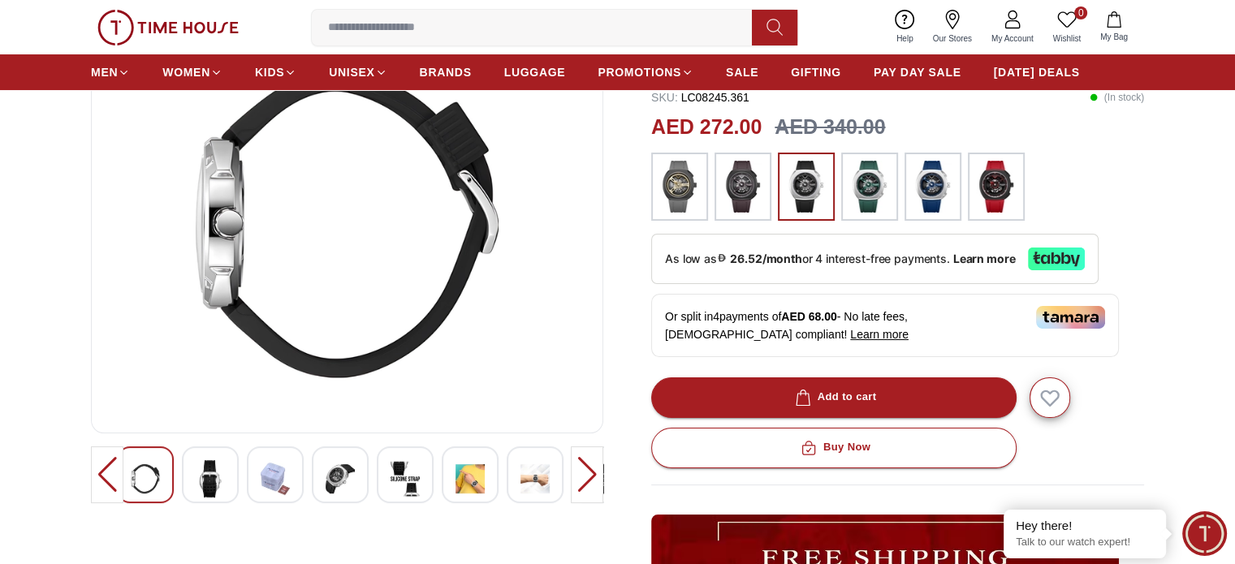
click at [553, 477] on div at bounding box center [535, 475] width 57 height 57
